Goal: Book appointment/travel/reservation

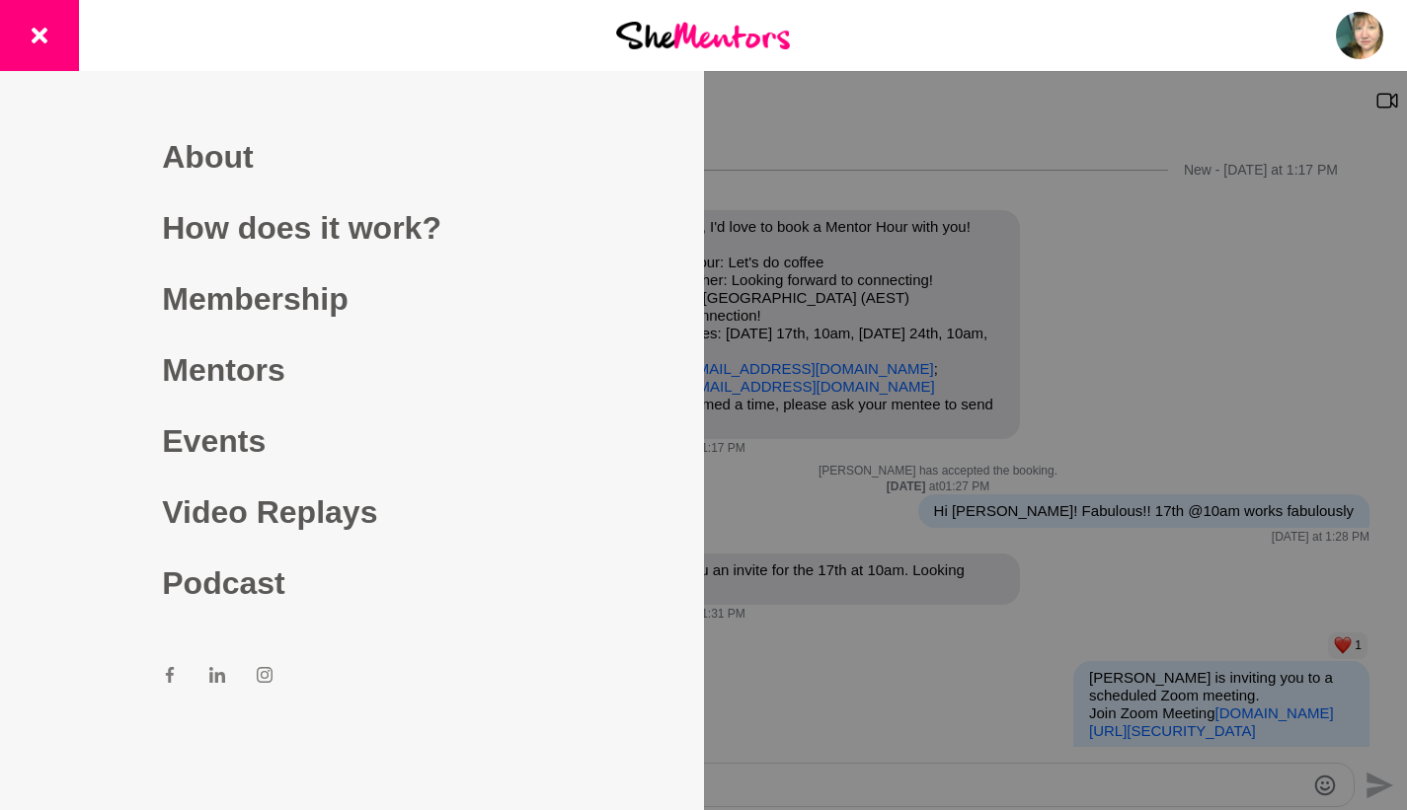
scroll to position [233, 0]
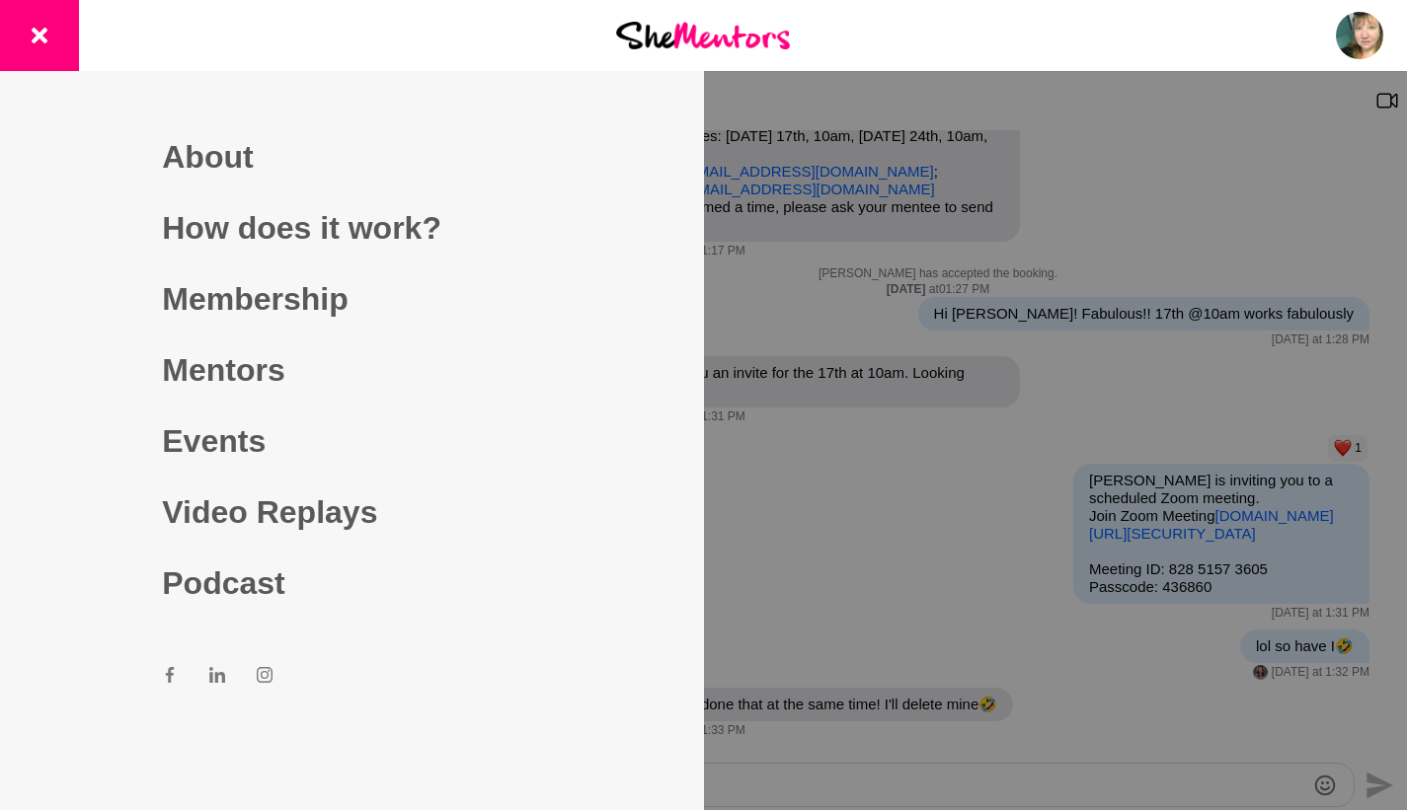
click at [204, 370] on link "Mentors" at bounding box center [351, 370] width 379 height 71
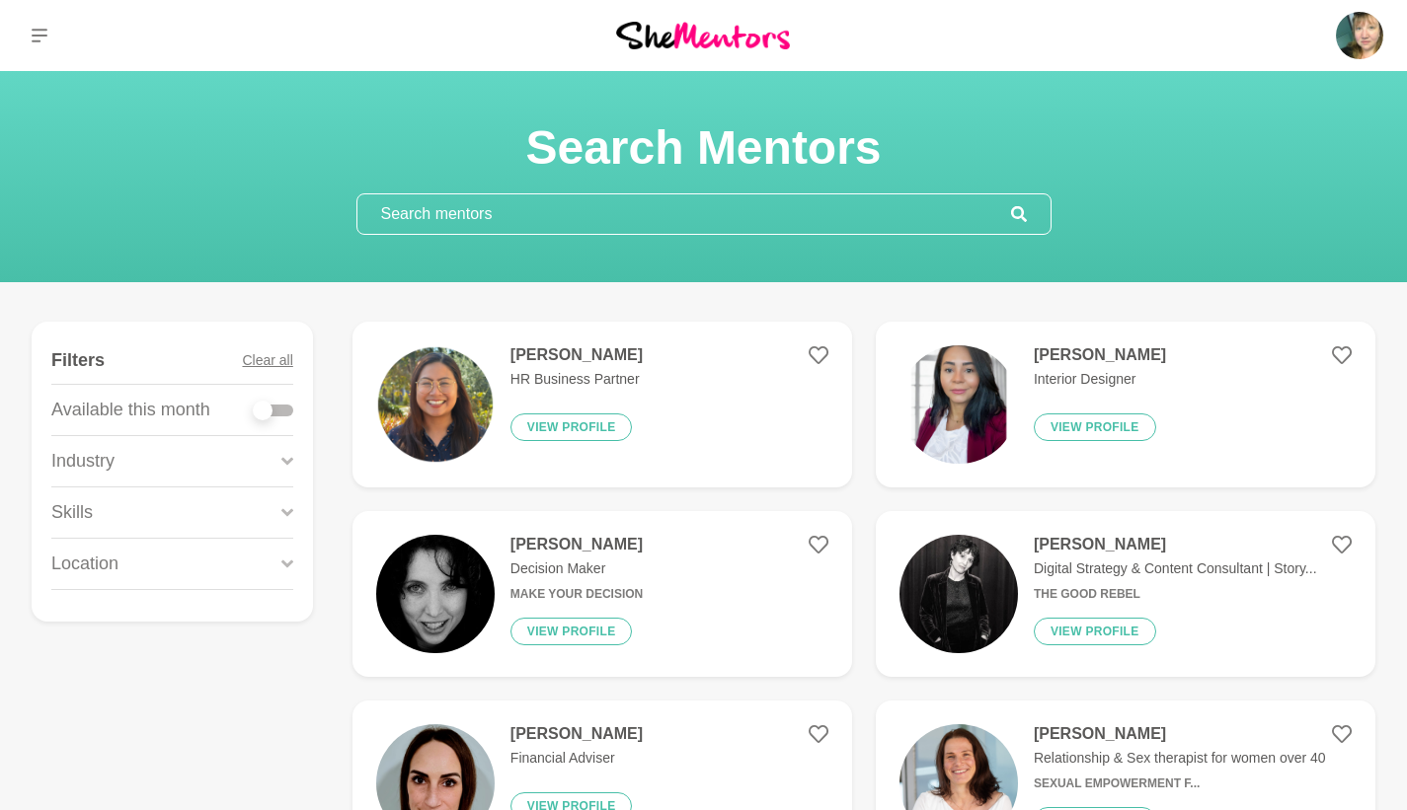
click at [441, 219] on input "text" at bounding box center [683, 213] width 653 height 39
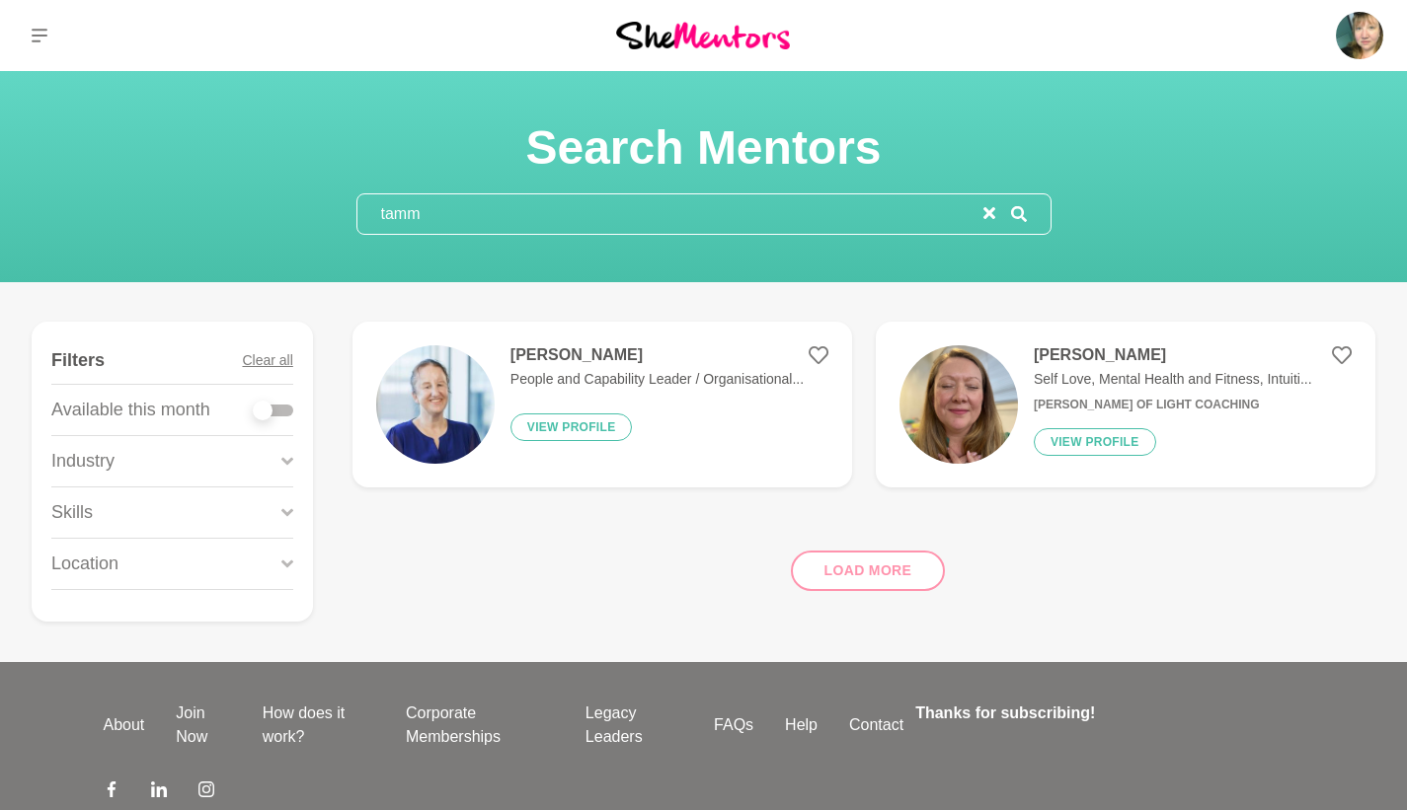
type input "tamm"
click at [1073, 344] on figure "[PERSON_NAME] Self Love, Mental Health and Fitness, Intuiti... [PERSON_NAME] of…" at bounding box center [1125, 405] width 499 height 166
click at [1070, 350] on h4 "[PERSON_NAME]" at bounding box center [1172, 355] width 278 height 20
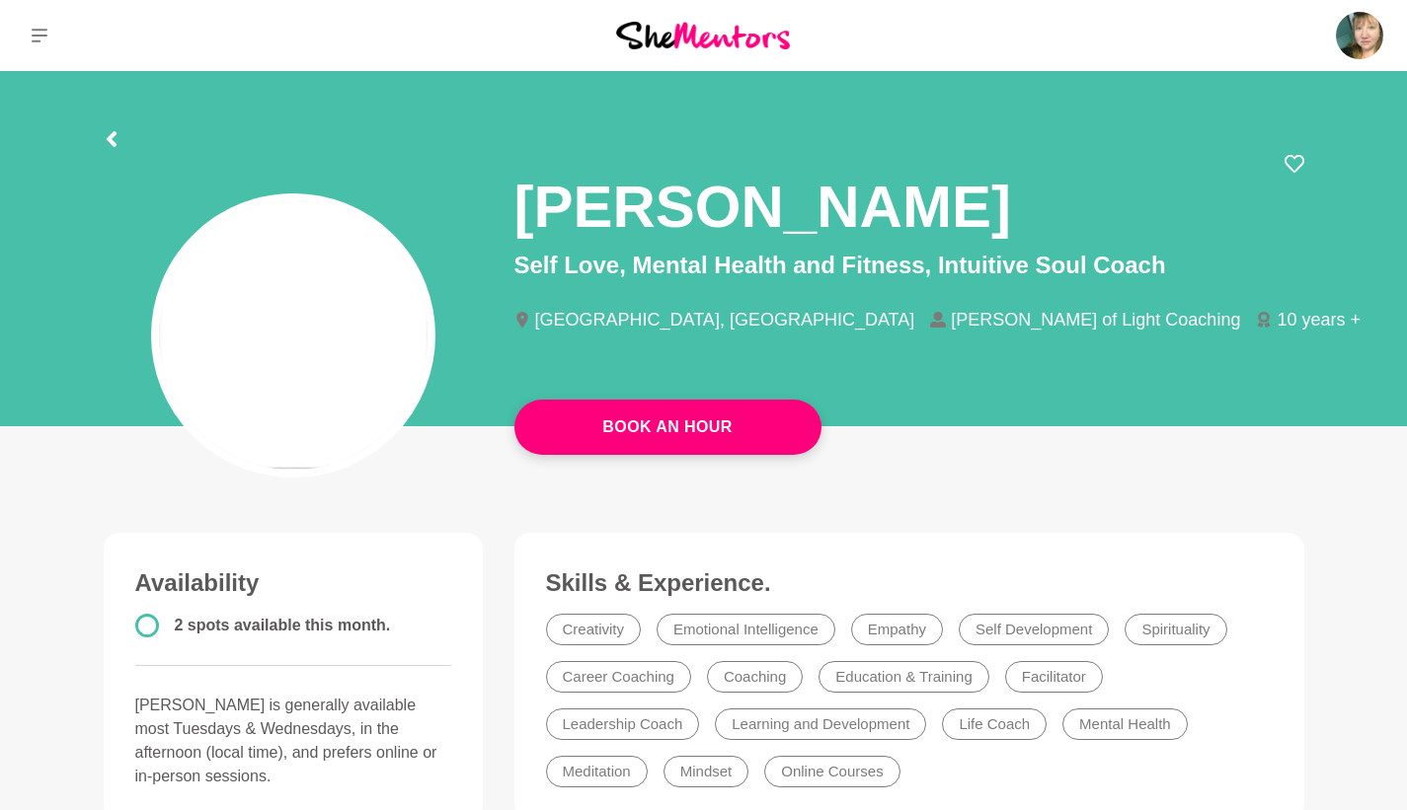
click at [690, 444] on link "Book An Hour" at bounding box center [667, 427] width 307 height 55
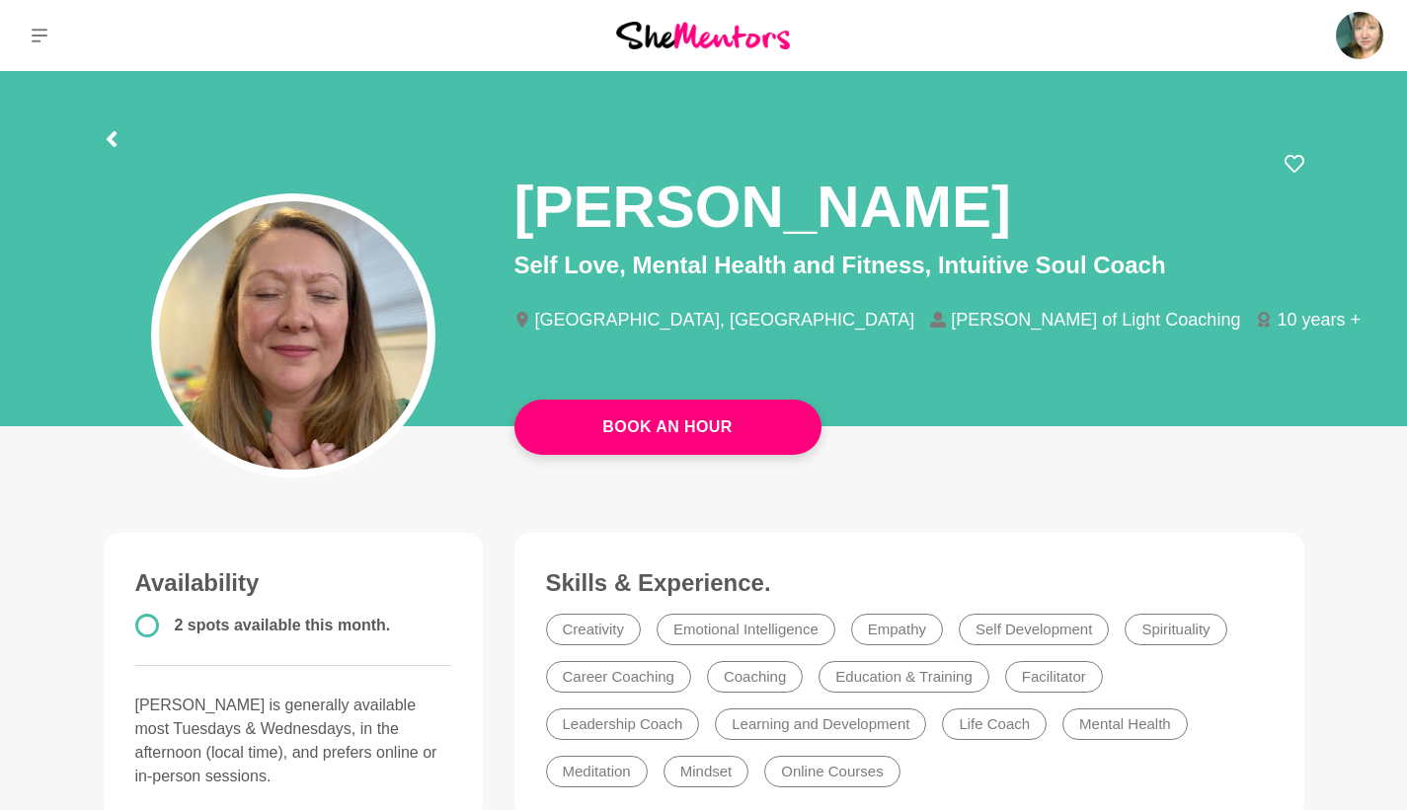
click at [704, 433] on link "Book An Hour" at bounding box center [667, 427] width 307 height 55
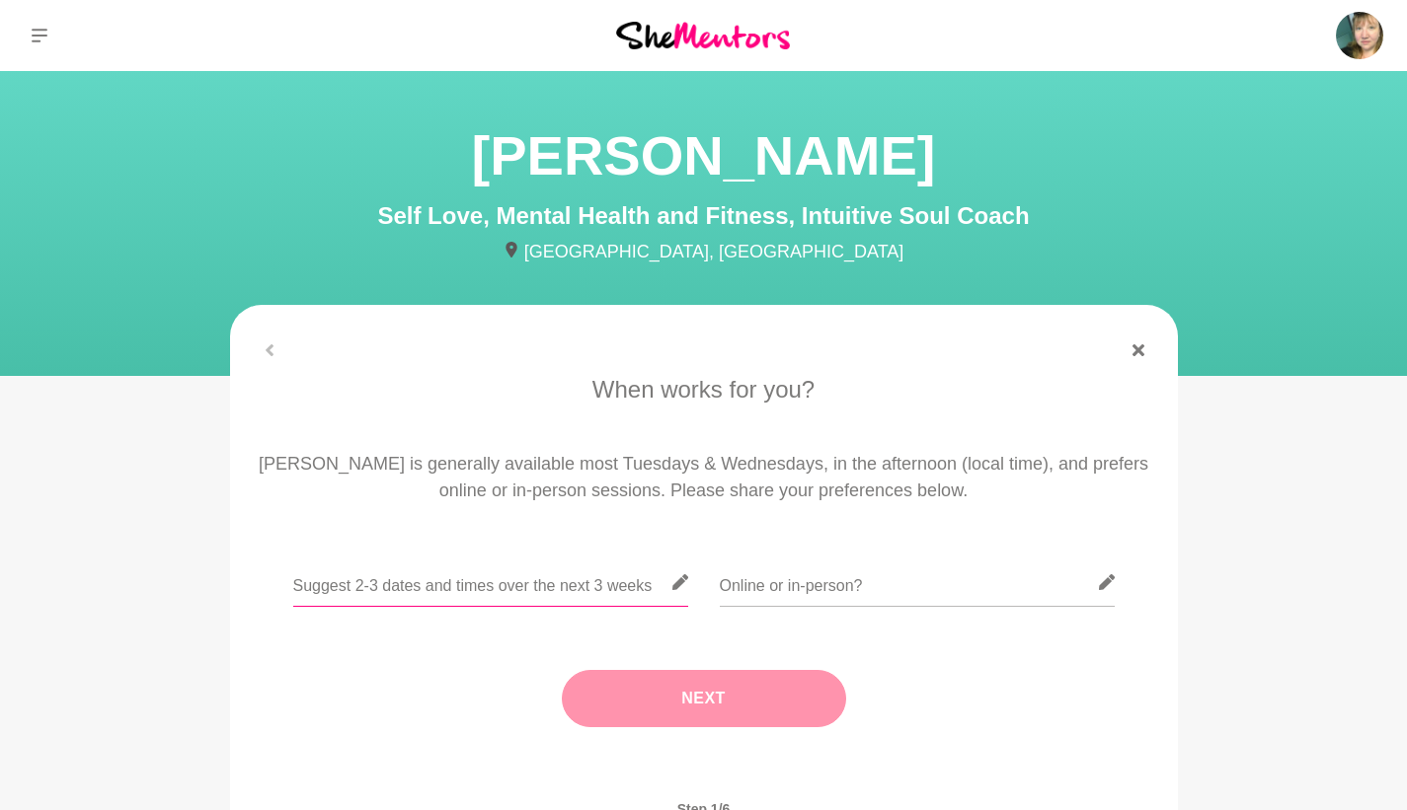
click at [484, 587] on input "text" at bounding box center [490, 583] width 395 height 48
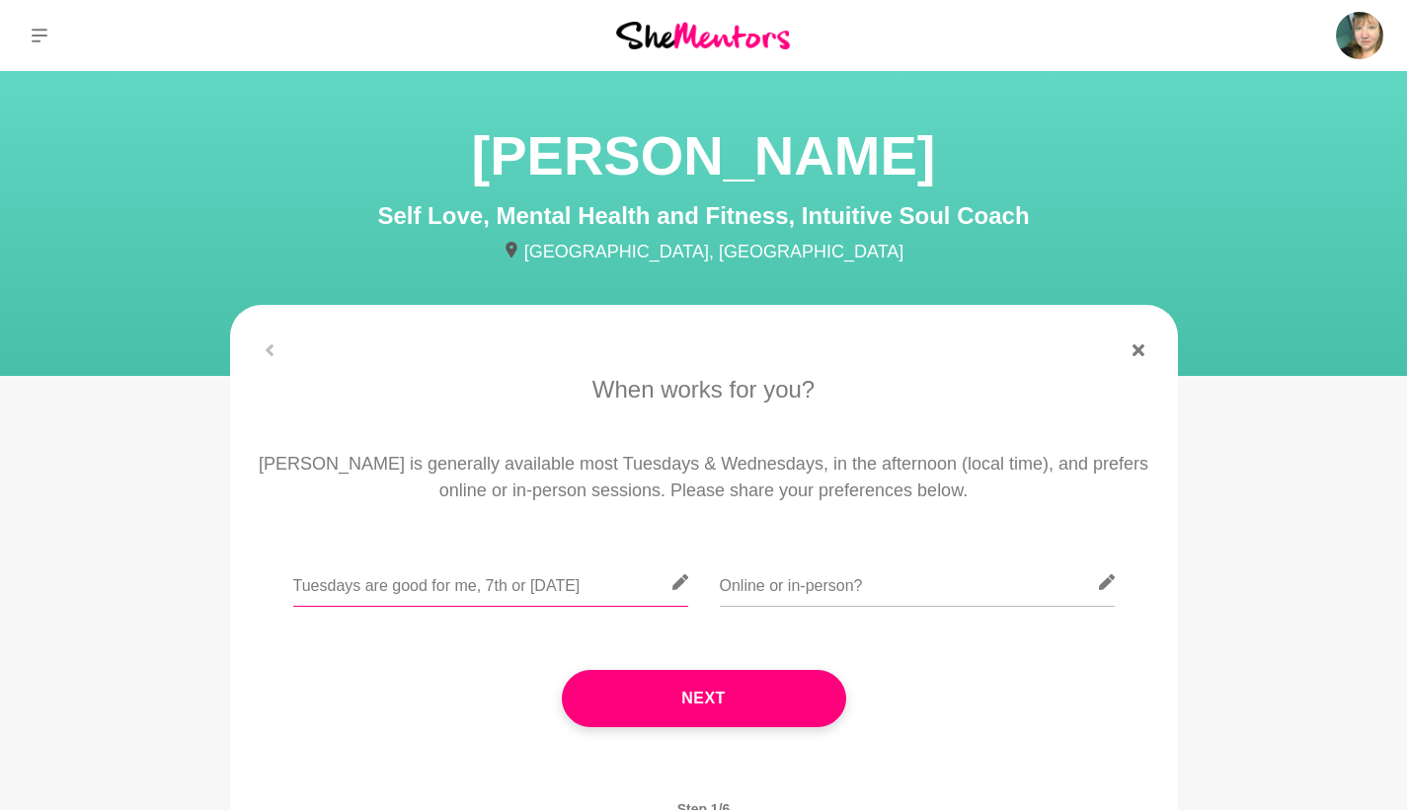
type input "Tuesdays are good for me, 7th or [DATE]"
click at [747, 583] on input "text" at bounding box center [917, 583] width 395 height 48
type input "Online, I can't swim that far haha"
click at [786, 678] on button "Next" at bounding box center [704, 698] width 284 height 57
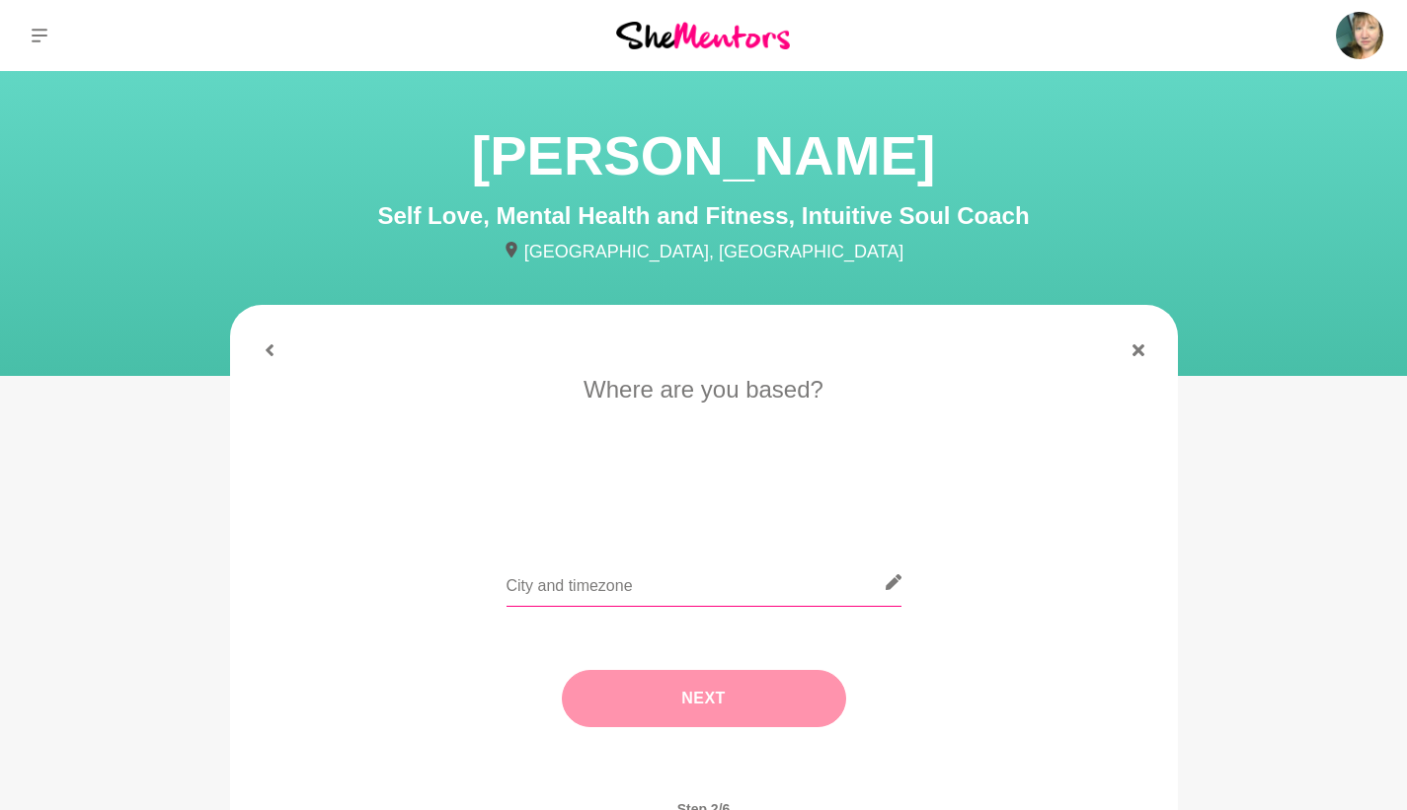
click at [739, 580] on input "text" at bounding box center [703, 583] width 395 height 48
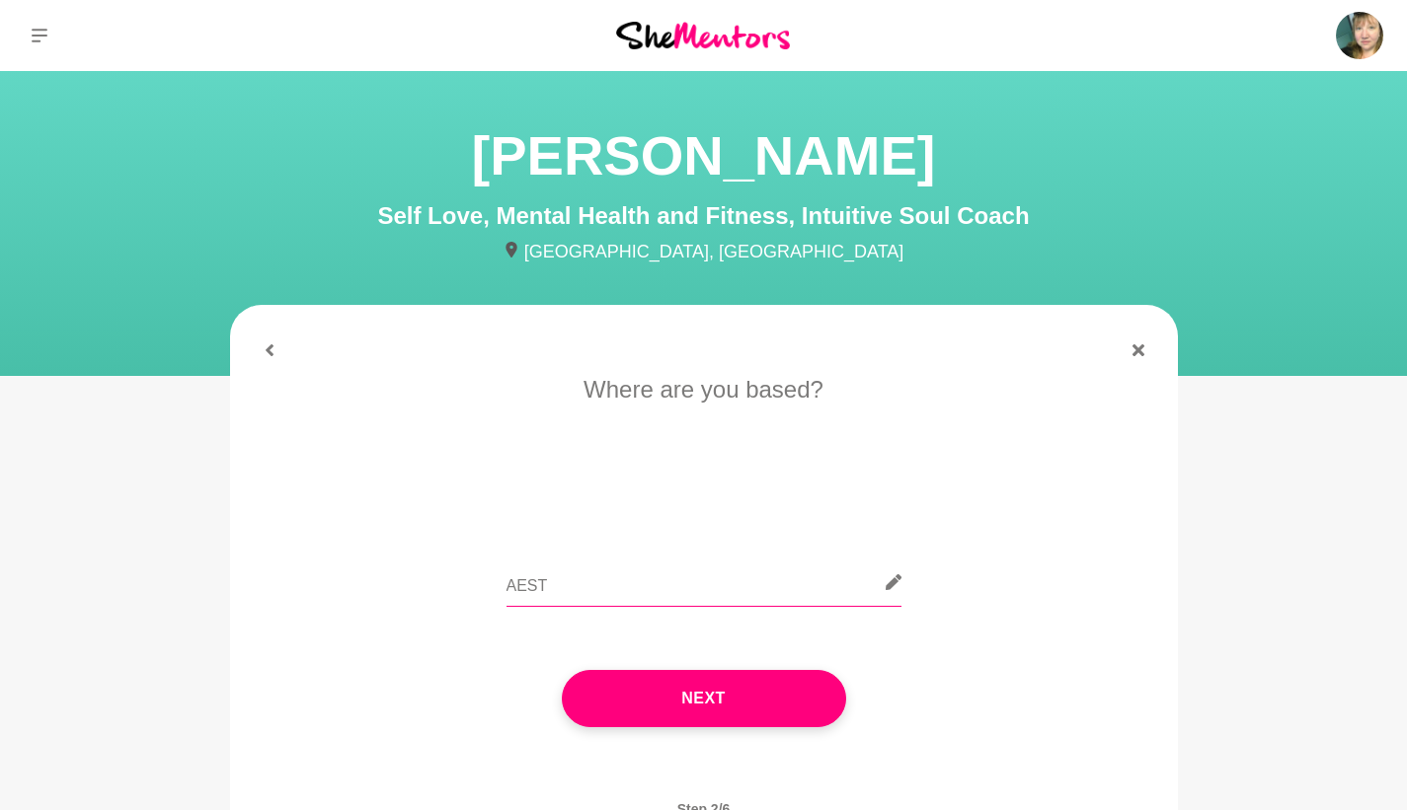
type input "AEST"
click at [775, 697] on button "Next" at bounding box center [704, 698] width 284 height 57
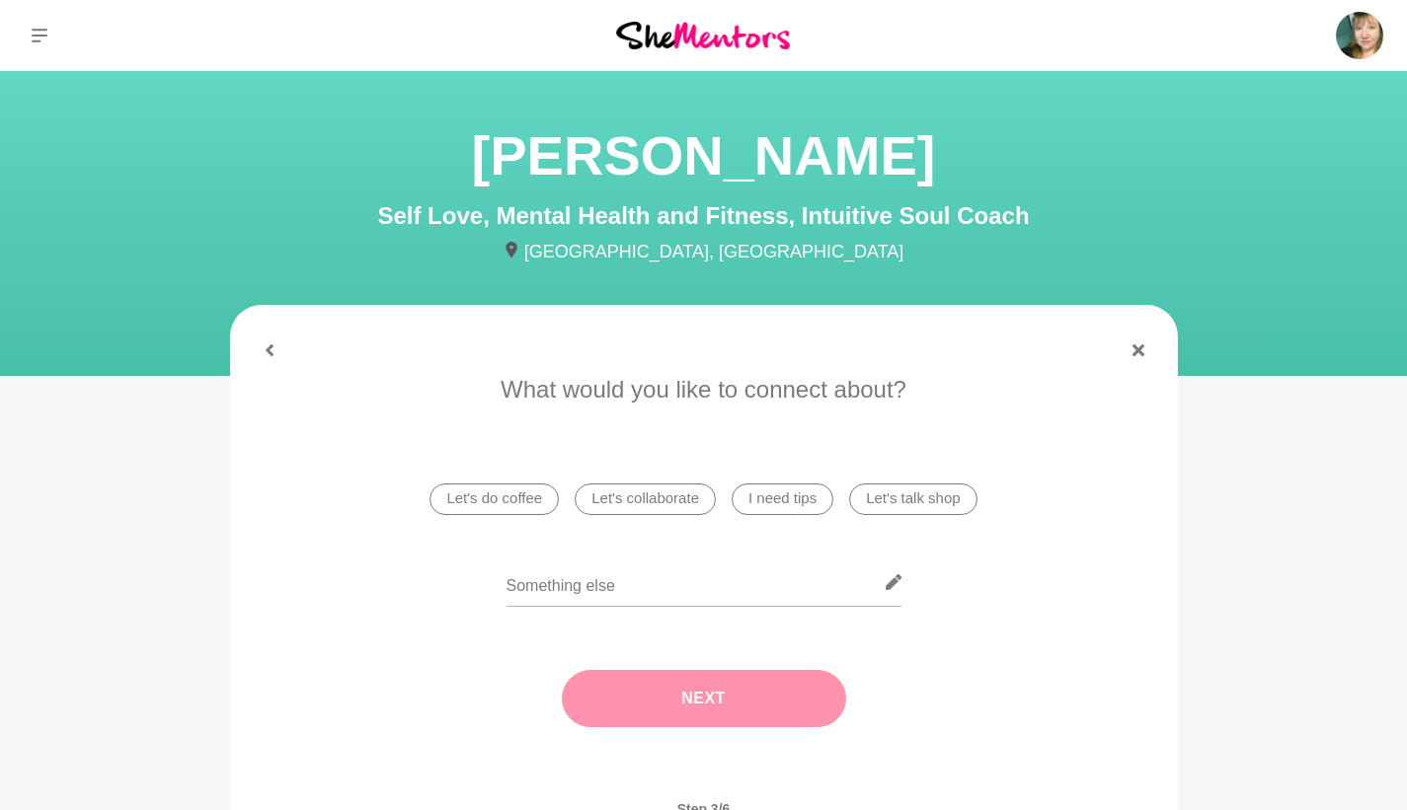
click at [527, 502] on li "Let's do coffee" at bounding box center [493, 500] width 129 height 32
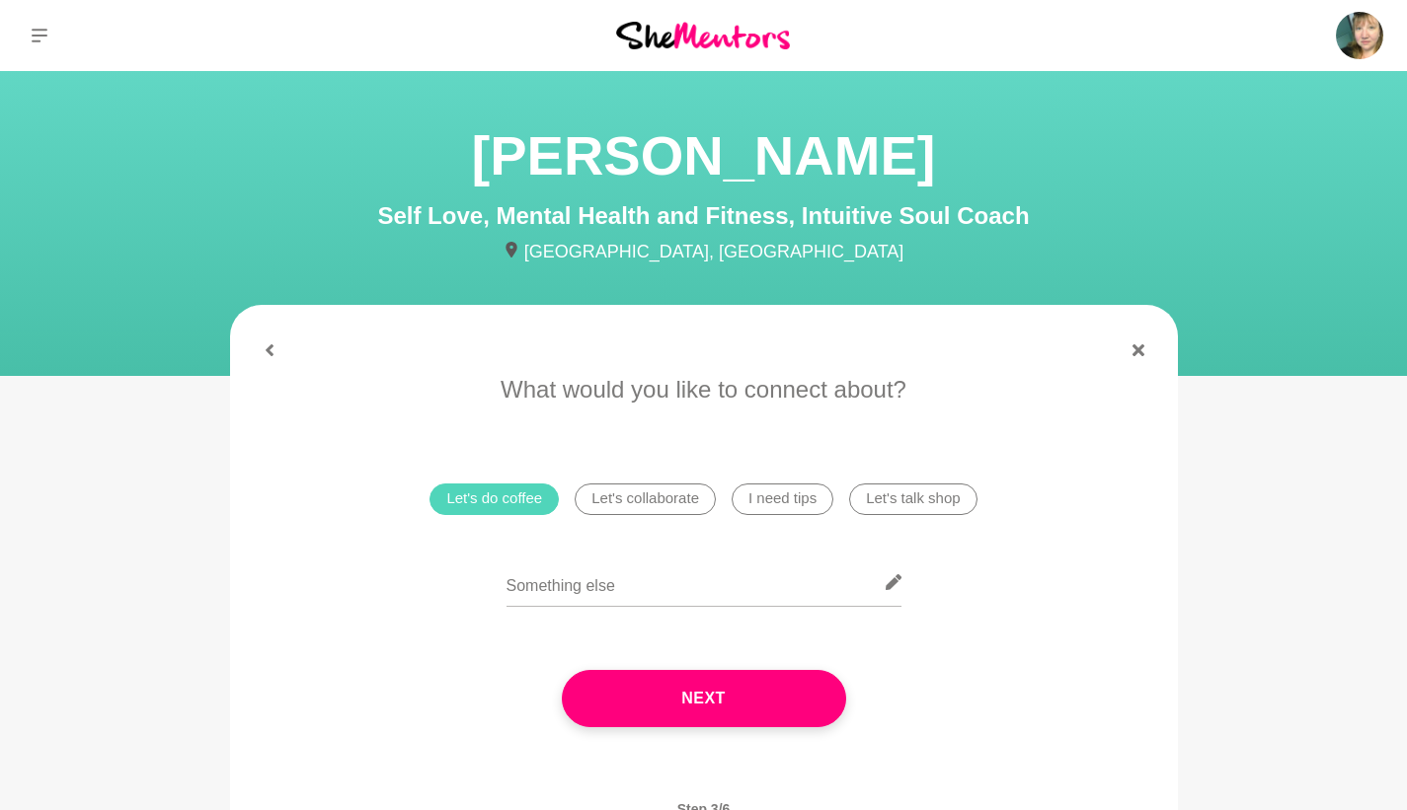
click at [634, 494] on li "Let's collaborate" at bounding box center [644, 500] width 141 height 32
click at [880, 491] on li "Let's talk shop" at bounding box center [912, 500] width 127 height 32
click at [658, 596] on input "text" at bounding box center [703, 583] width 395 height 48
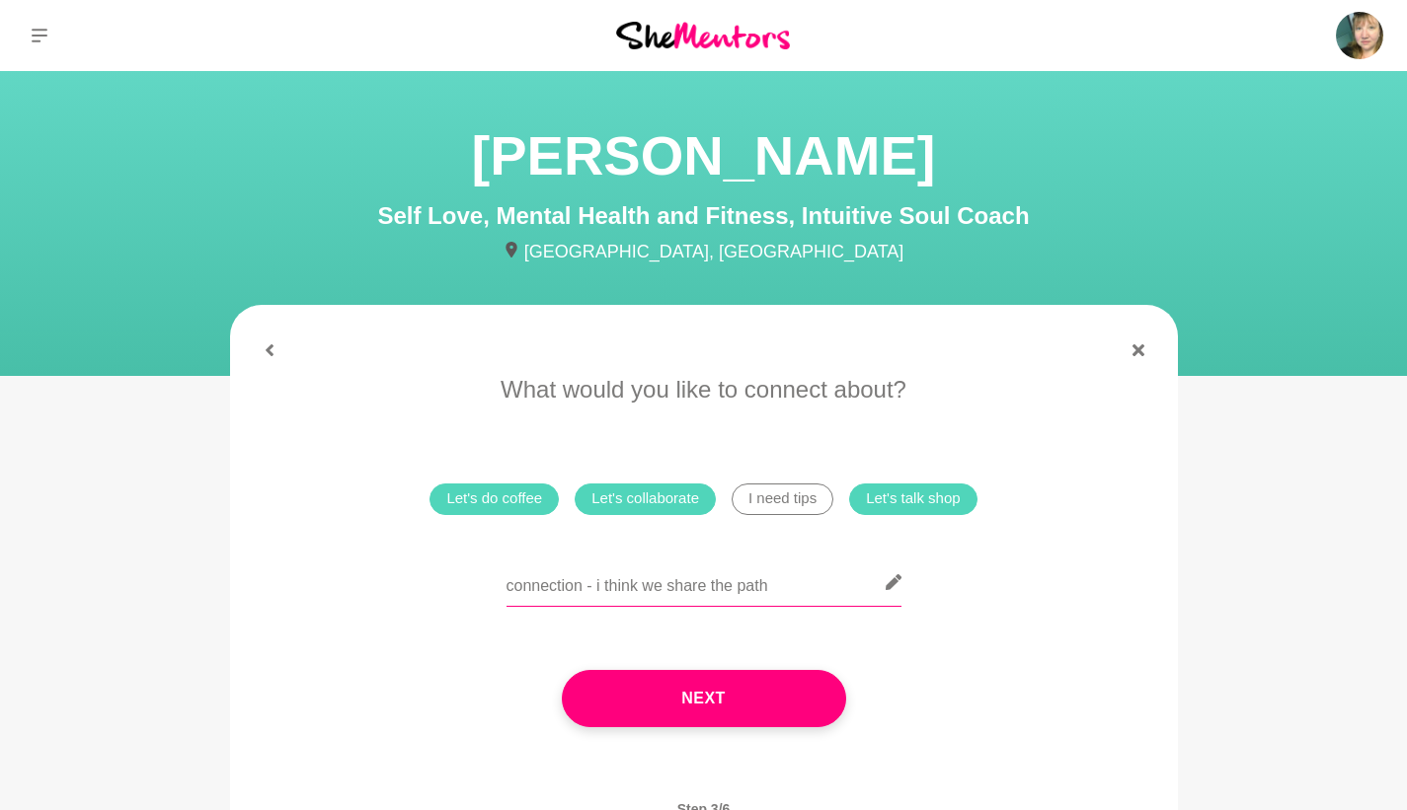
type input "connection - i think we share the path"
click at [679, 715] on button "Next" at bounding box center [704, 698] width 284 height 57
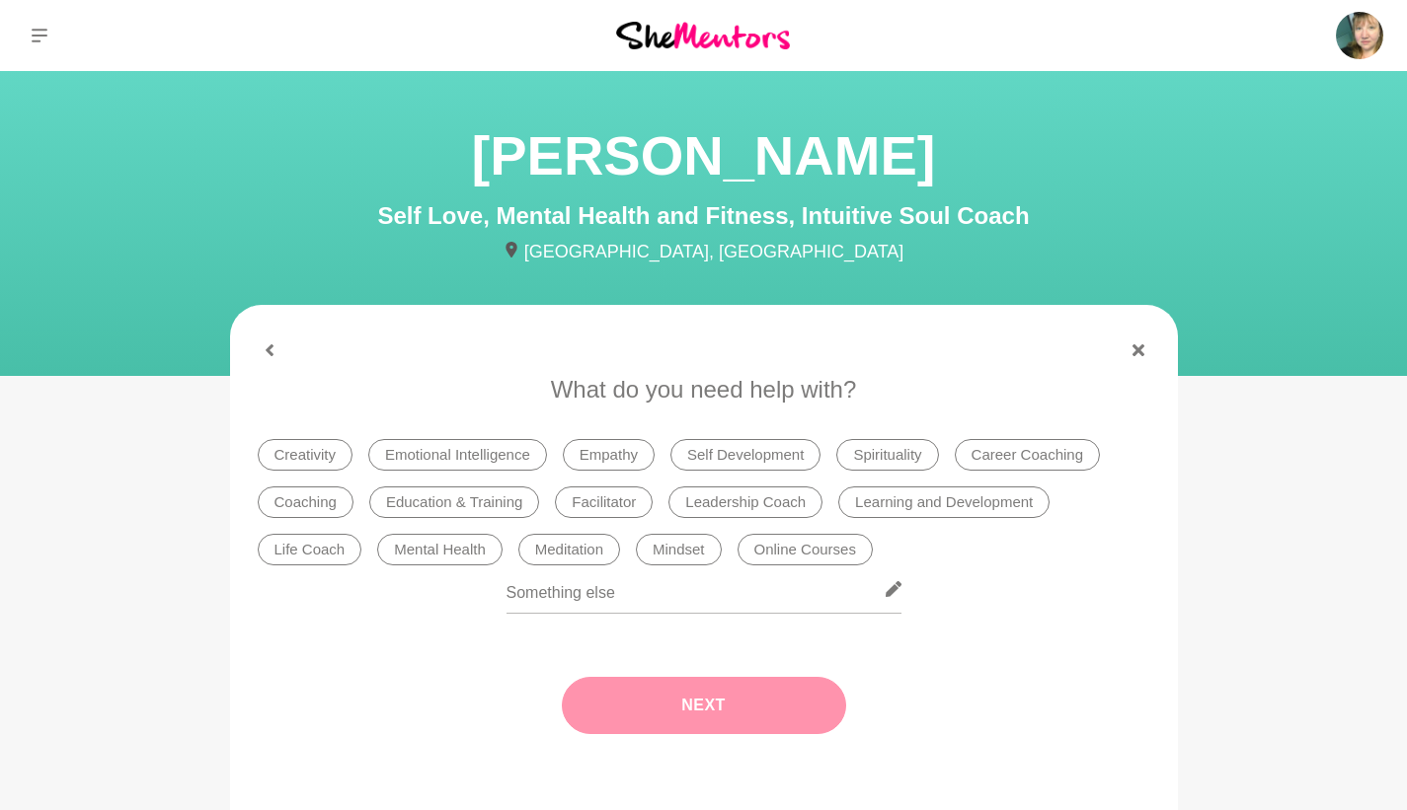
click at [503, 630] on div at bounding box center [704, 602] width 892 height 72
click at [839, 545] on li "Online Courses" at bounding box center [804, 550] width 135 height 32
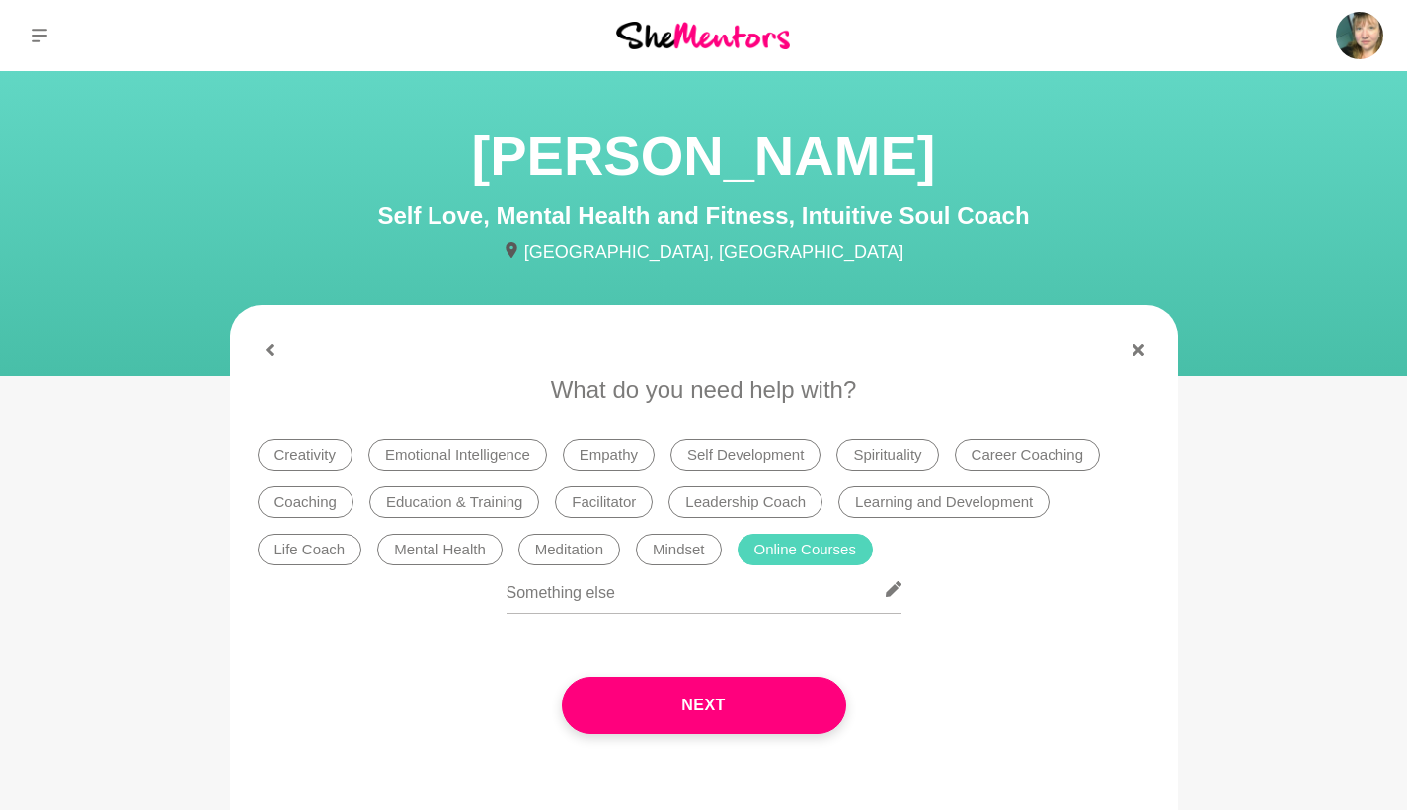
click at [332, 546] on li "Life Coach" at bounding box center [310, 550] width 105 height 32
click at [310, 499] on li "Coaching" at bounding box center [306, 503] width 96 height 32
click at [321, 561] on li "Life Coach" at bounding box center [310, 550] width 105 height 32
click at [416, 553] on li "Mental Health" at bounding box center [439, 550] width 125 height 32
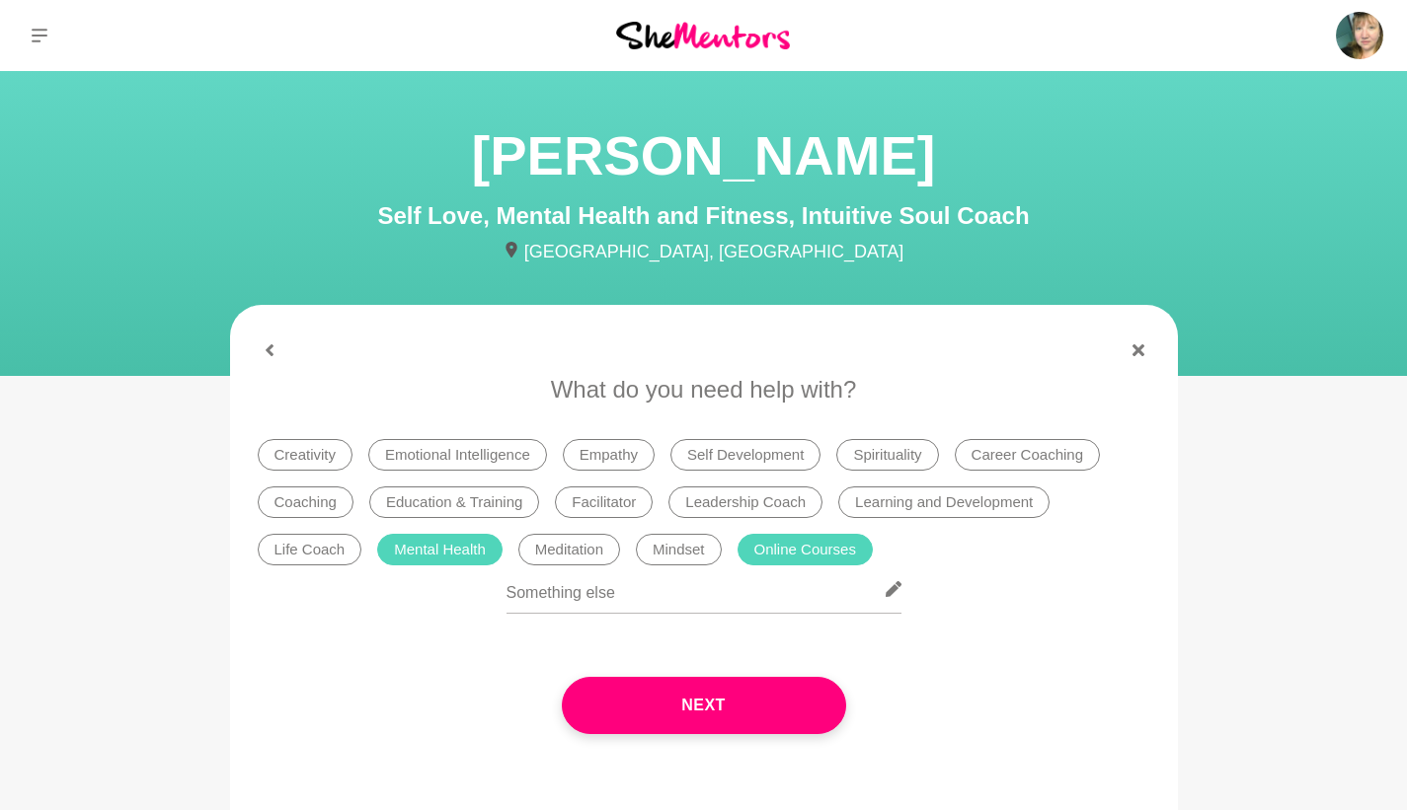
click at [655, 560] on li "Mindset" at bounding box center [679, 550] width 86 height 32
click at [725, 441] on li "Self Development" at bounding box center [745, 455] width 150 height 32
click at [586, 510] on li "Facilitator" at bounding box center [604, 503] width 98 height 32
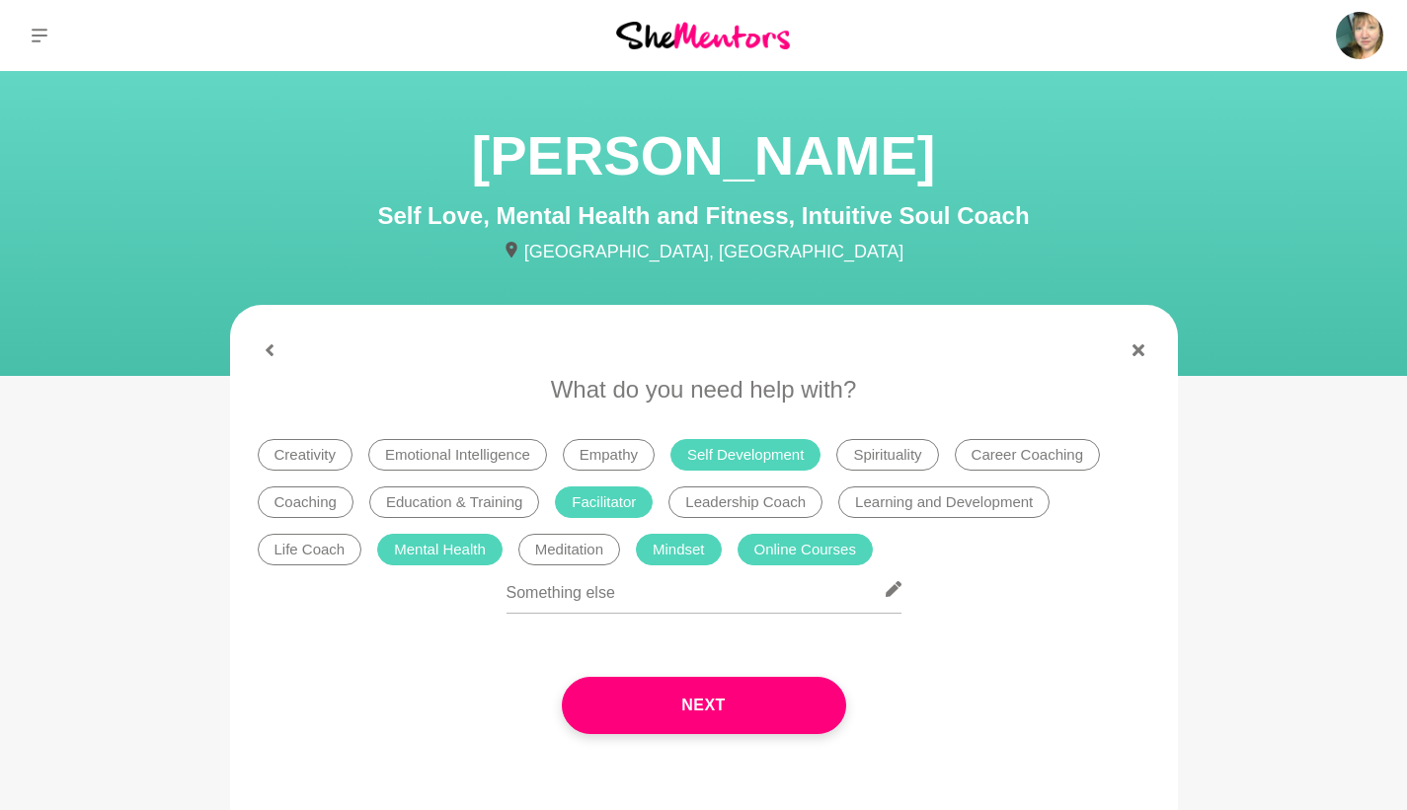
click at [638, 702] on button "Next" at bounding box center [704, 705] width 284 height 57
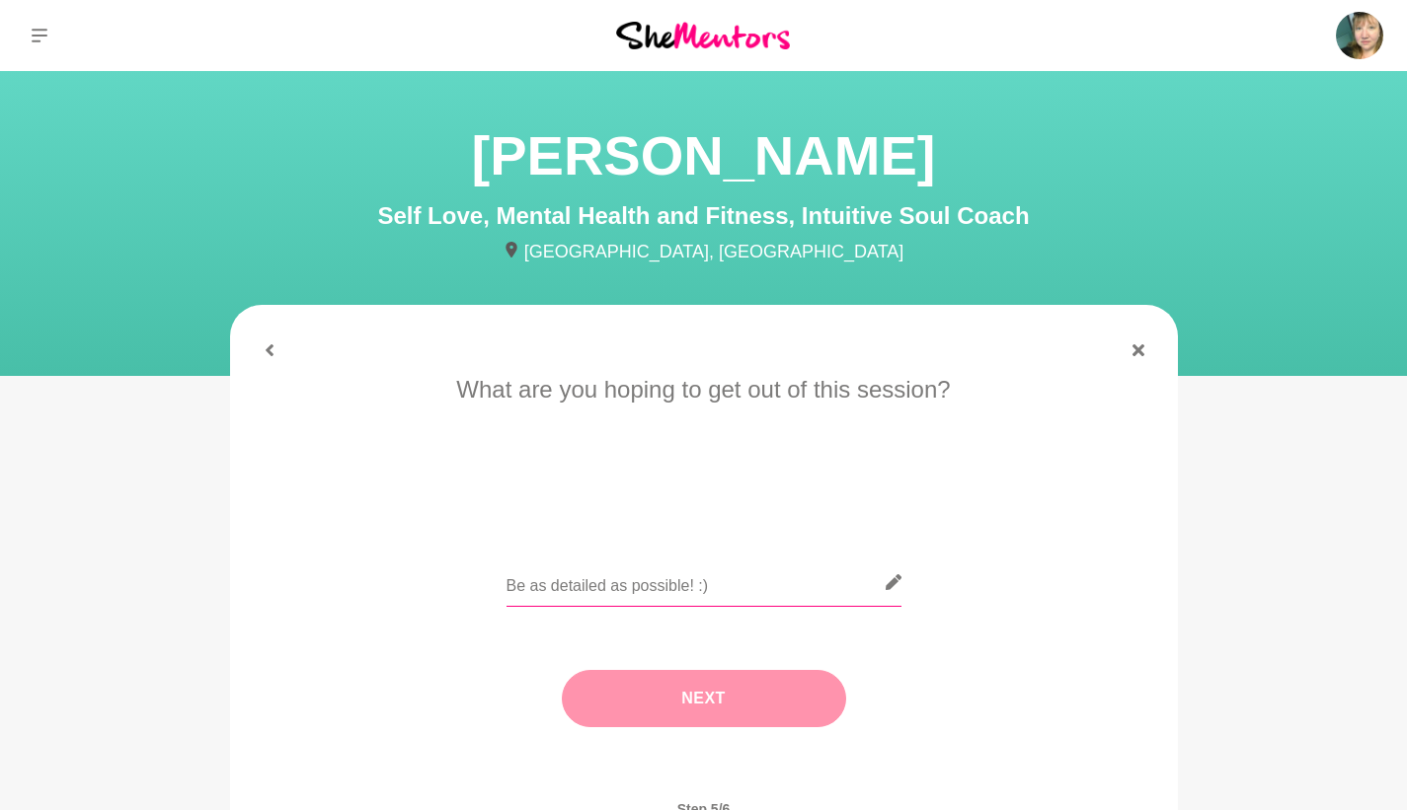
click at [604, 588] on input "text" at bounding box center [703, 583] width 395 height 48
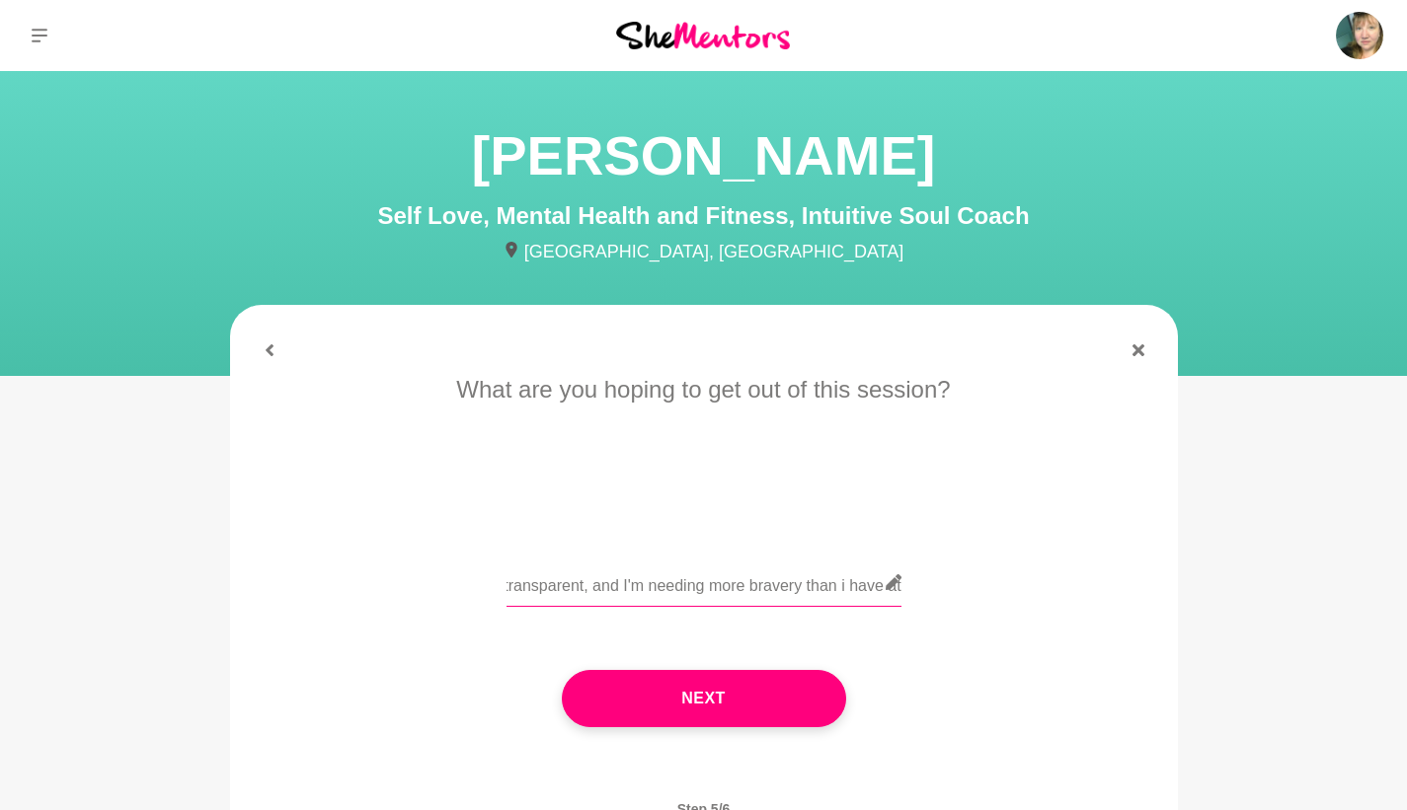
scroll to position [0, 949]
type input "A meeting of the minds... I think we are very much on the same page and I'm lea…"
click at [655, 697] on button "Next" at bounding box center [704, 698] width 284 height 57
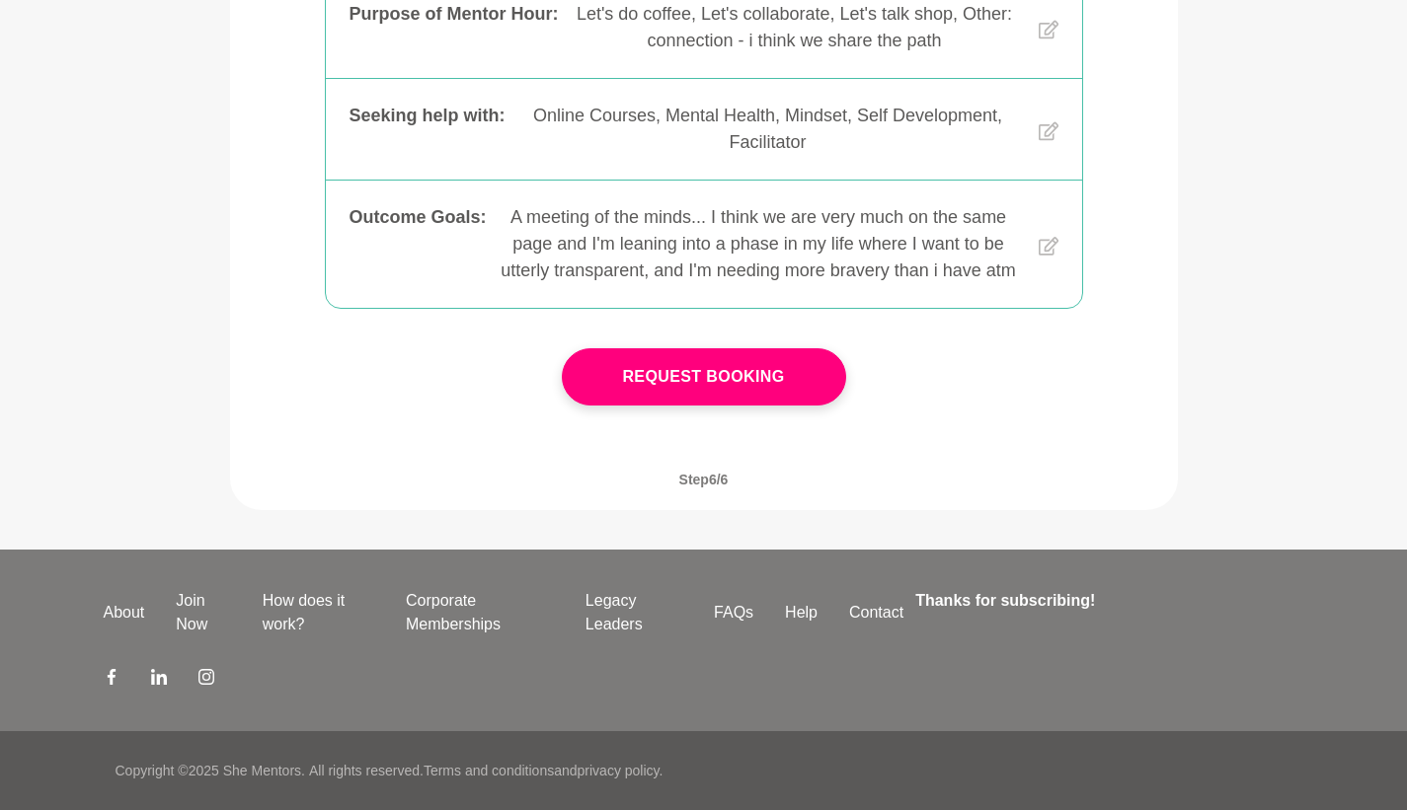
scroll to position [666, 0]
click at [727, 383] on button "Request Booking" at bounding box center [704, 376] width 284 height 57
